Goal: Book appointment/travel/reservation

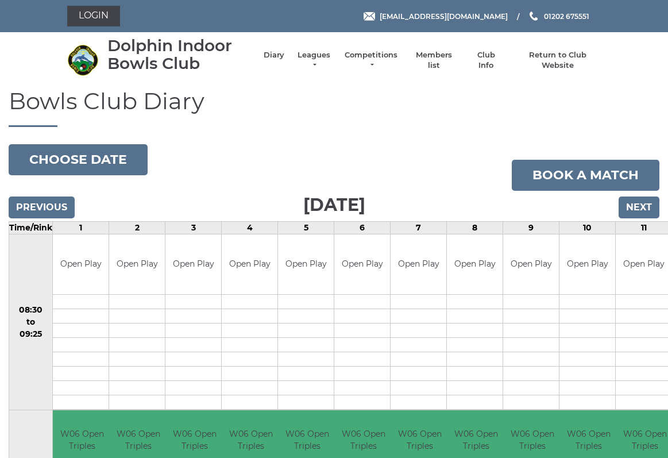
scroll to position [3, 0]
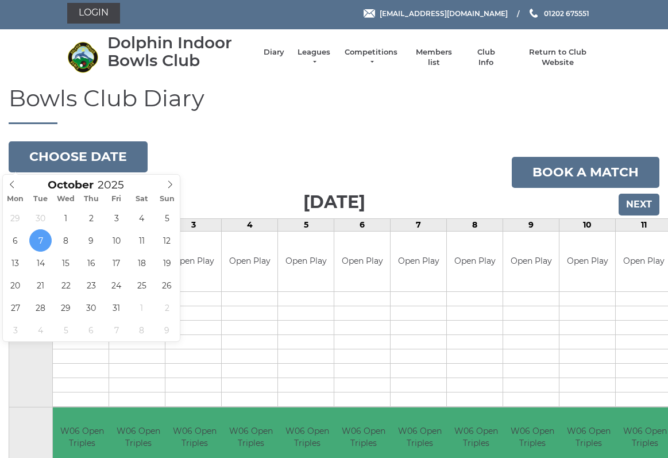
type input "2025-10-13"
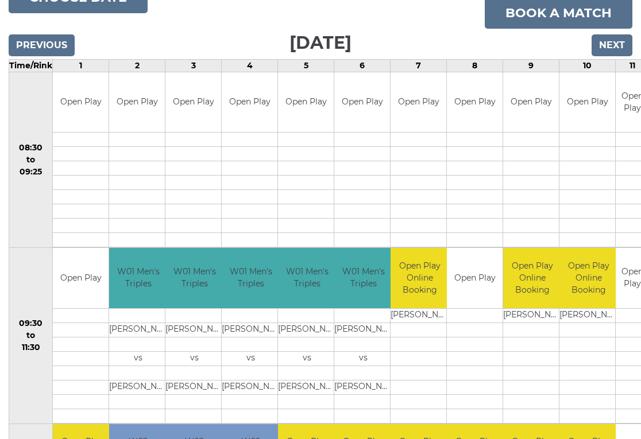
scroll to position [164, 0]
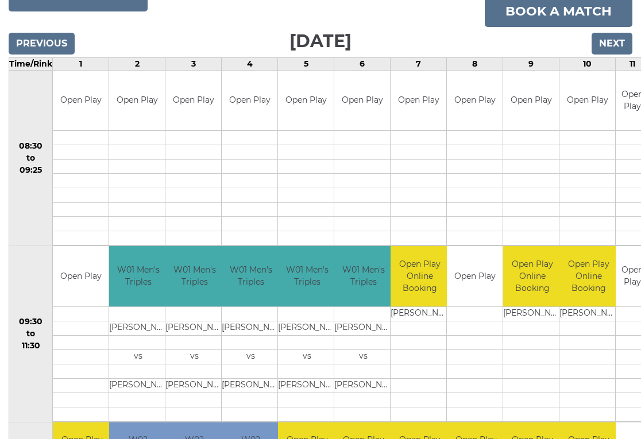
click at [573, 14] on link "Book a match" at bounding box center [559, 11] width 148 height 31
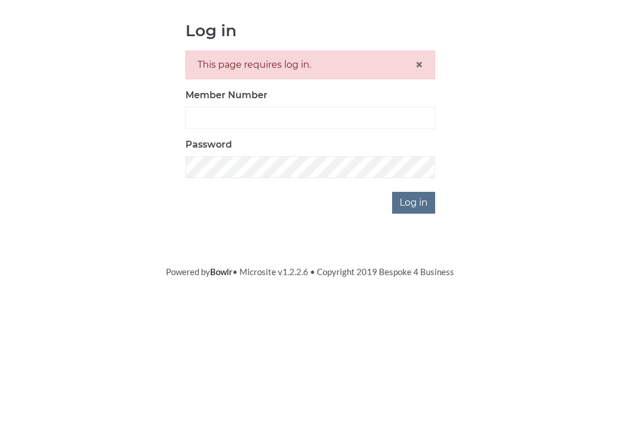
scroll to position [118, 0]
type input "3302"
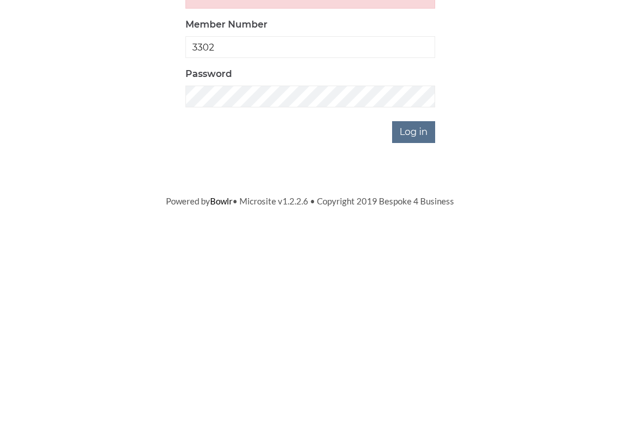
click at [423, 310] on input "Log in" at bounding box center [413, 321] width 43 height 22
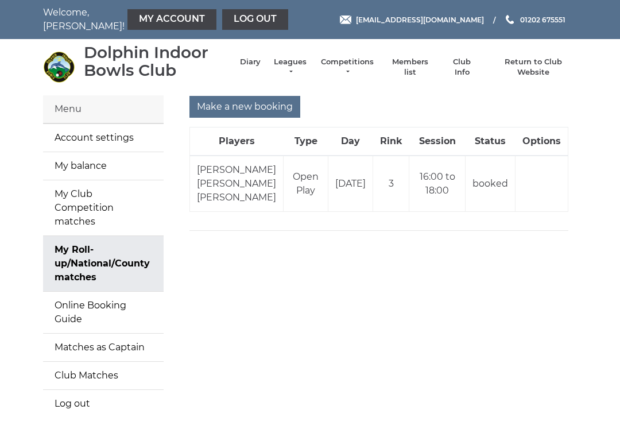
click at [257, 108] on input "Make a new booking" at bounding box center [245, 107] width 111 height 22
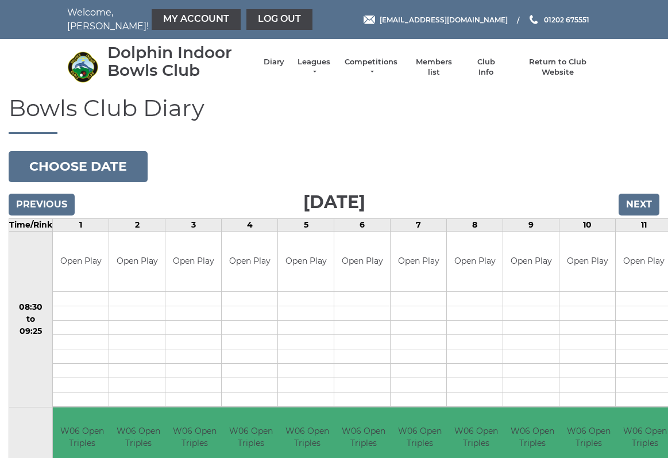
scroll to position [3, 0]
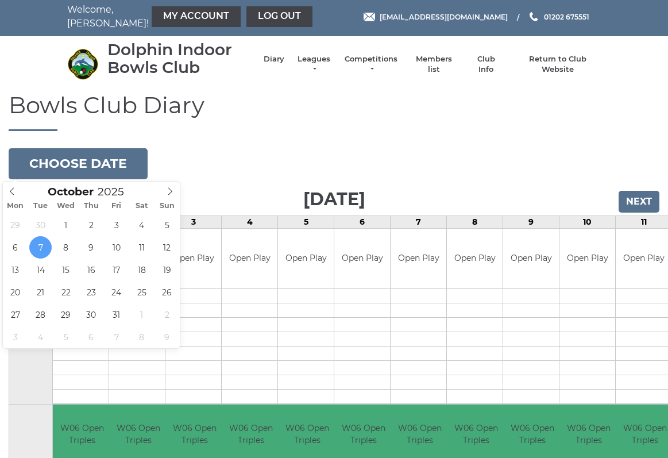
type input "2025-10-13"
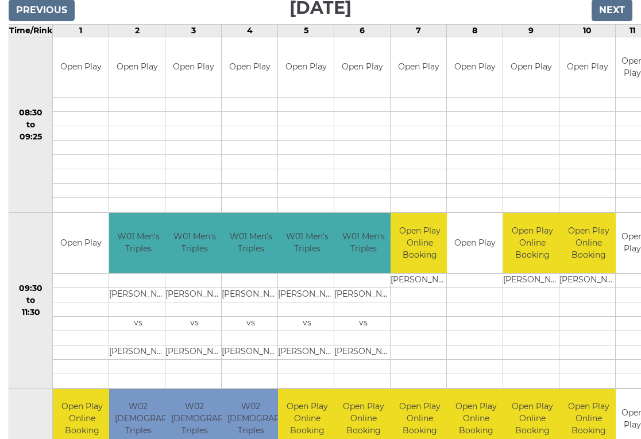
scroll to position [195, 0]
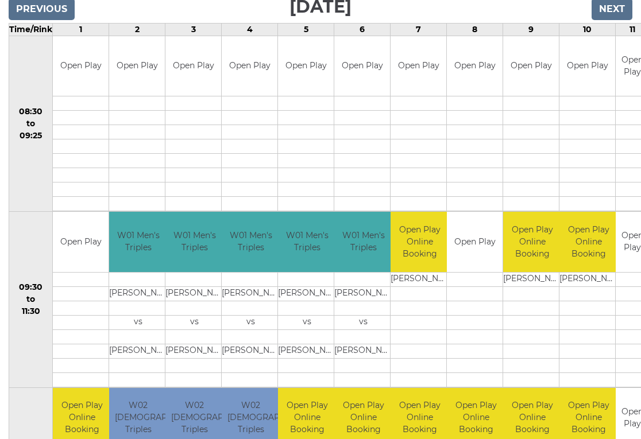
click at [0, 0] on div "Book slot" at bounding box center [0, 0] width 0 height 0
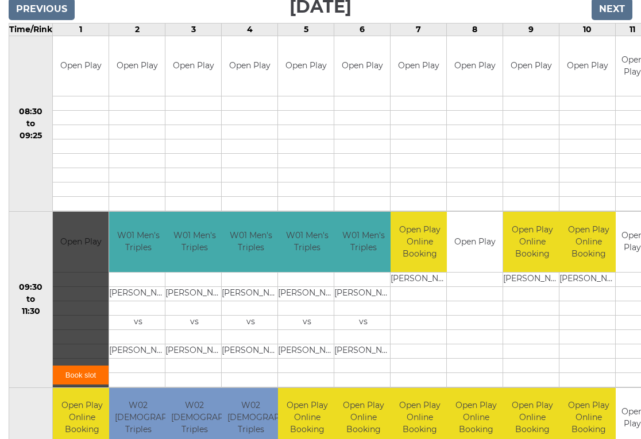
click at [86, 374] on link "Book slot" at bounding box center [81, 375] width 56 height 19
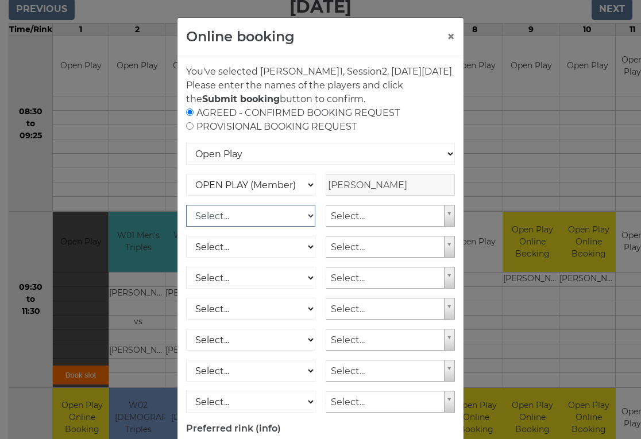
click at [303, 227] on select "Select... OPEN PLAY (Member) OPEN PLAY (Visitor) SPOONS (Member) SPOONS (Visito…" at bounding box center [250, 216] width 129 height 22
select select "1_12"
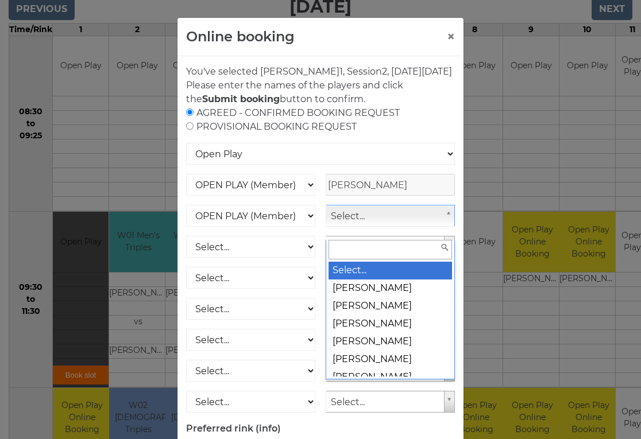
scroll to position [195, 0]
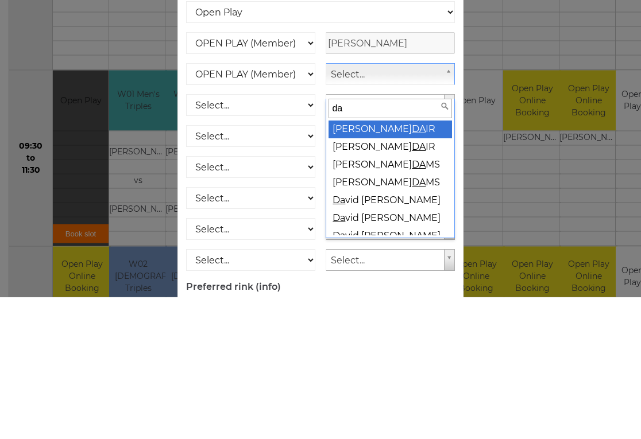
type input "dav"
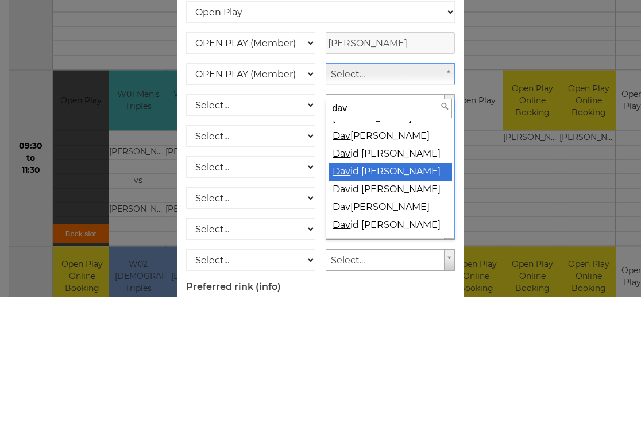
scroll to position [228, 0]
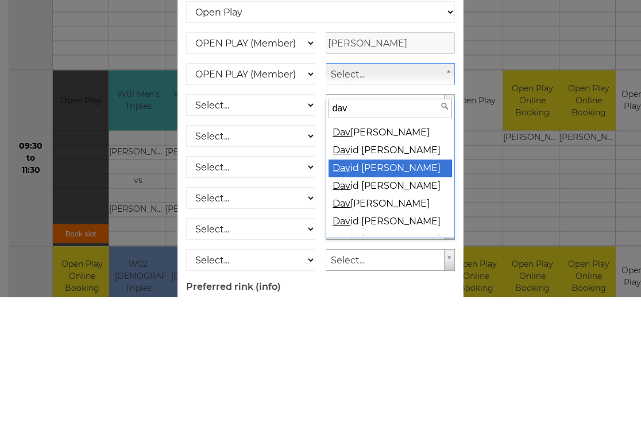
select select "1311"
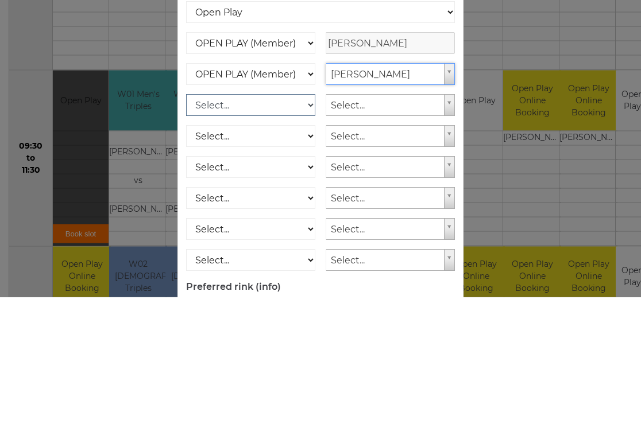
click at [235, 236] on select "Select... OPEN PLAY (Member) OPEN PLAY (Visitor) SPOONS (Member) SPOONS (Visito…" at bounding box center [250, 247] width 129 height 22
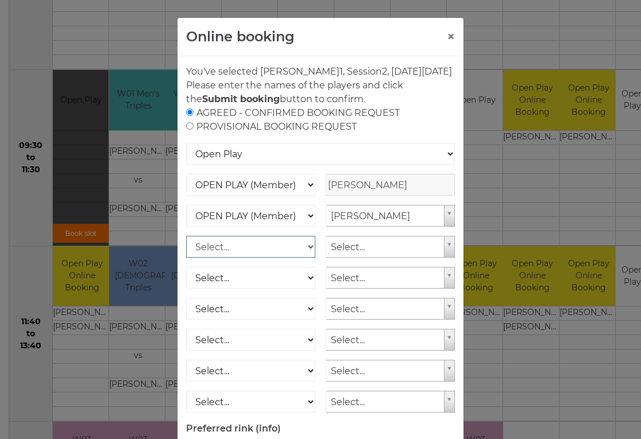
select select "1_12"
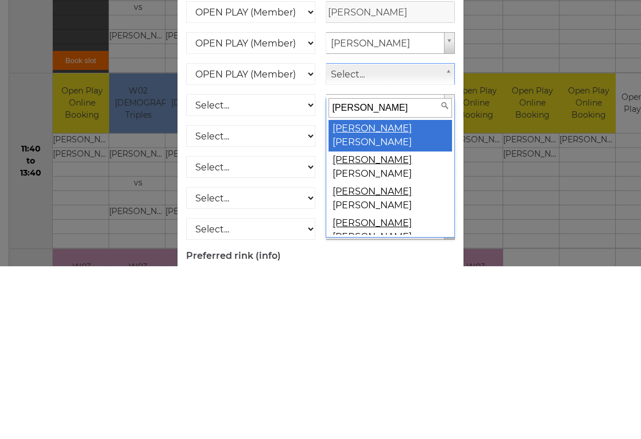
type input "richar"
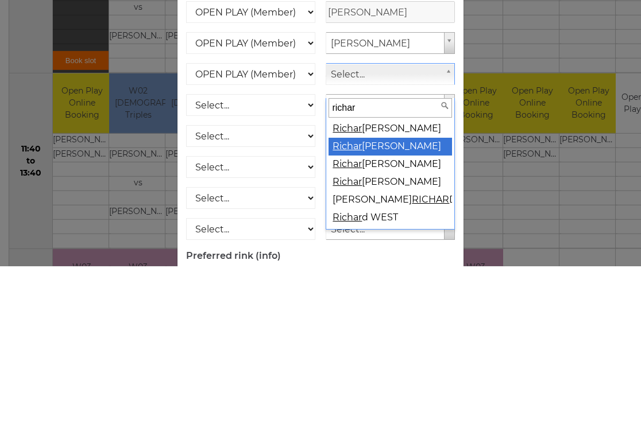
select select "1310"
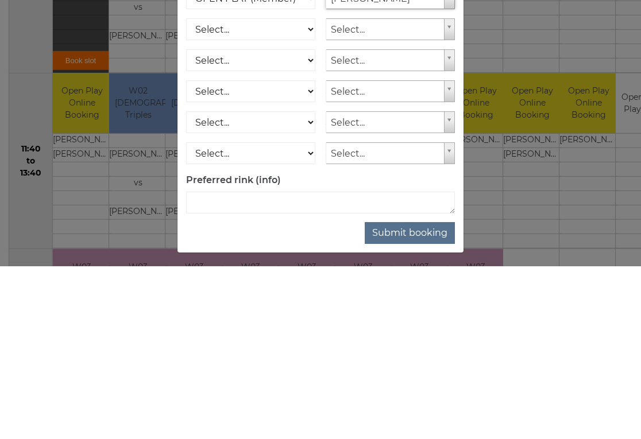
scroll to position [75, 0]
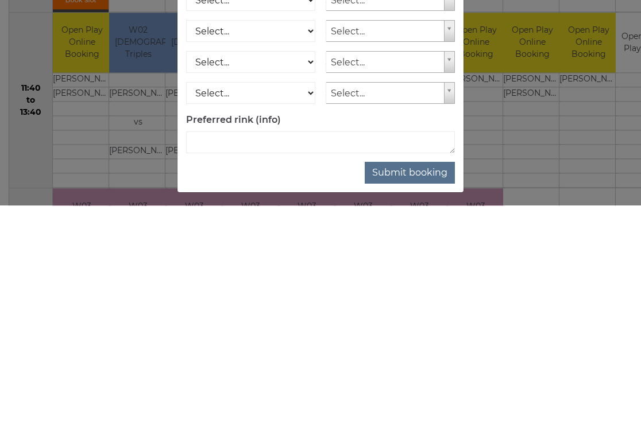
click at [421, 396] on button "Submit booking" at bounding box center [410, 407] width 90 height 22
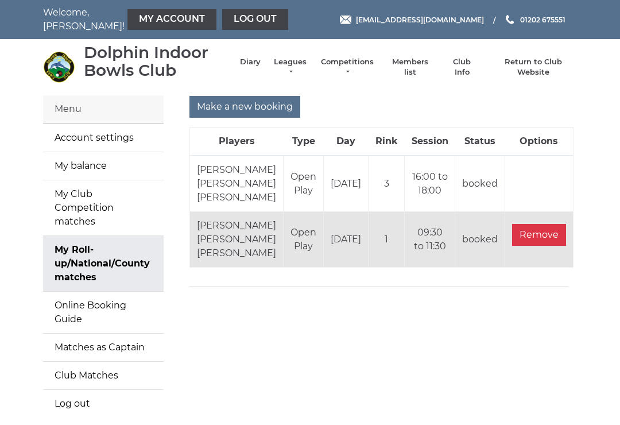
click at [235, 29] on link "Log out" at bounding box center [255, 19] width 66 height 21
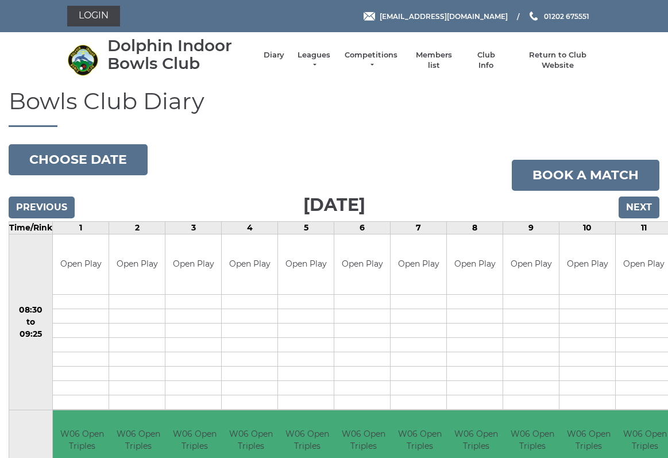
scroll to position [3, 0]
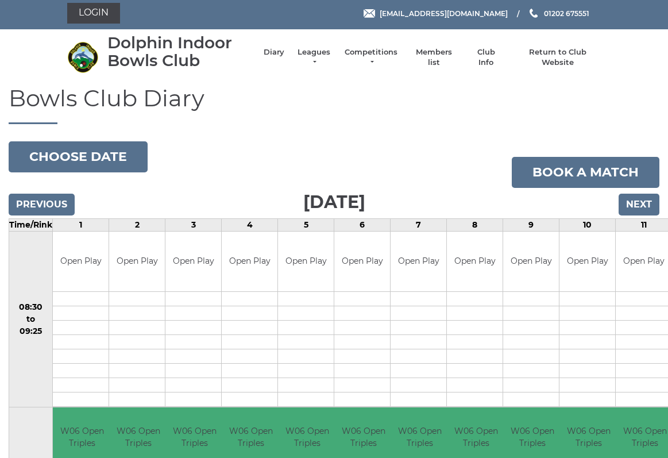
click at [380, 59] on link "Competitions" at bounding box center [370, 57] width 55 height 21
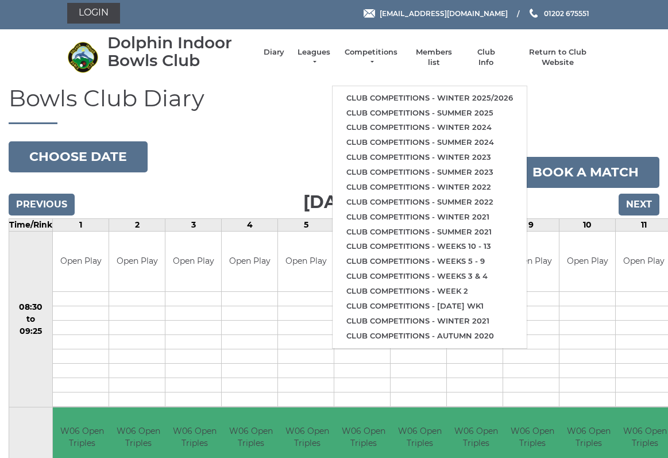
click at [418, 91] on link "Club competitions - Winter 2025/2026" at bounding box center [430, 98] width 194 height 15
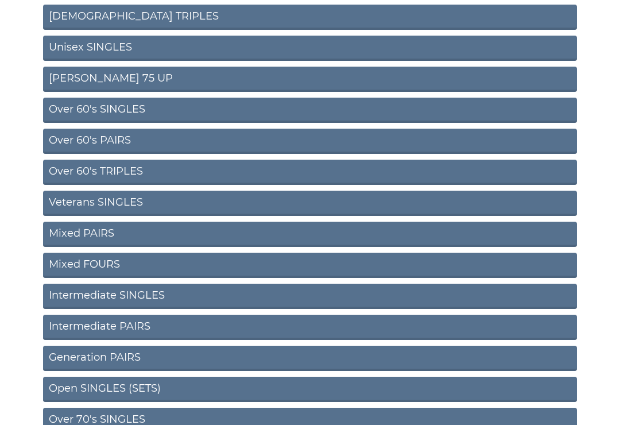
scroll to position [335, 0]
click at [133, 329] on link "Intermediate PAIRS" at bounding box center [310, 327] width 534 height 25
